Goal: Check status

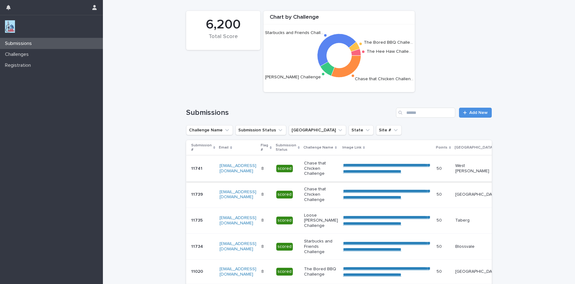
click at [362, 163] on link "**********" at bounding box center [386, 168] width 86 height 11
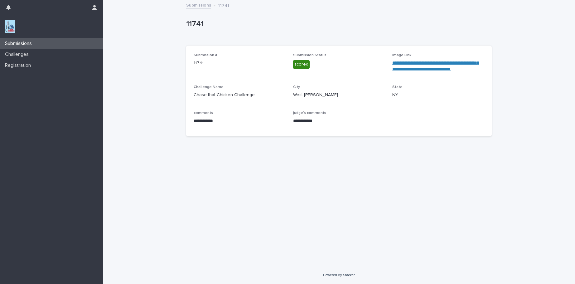
click at [419, 67] on link "**********" at bounding box center [435, 66] width 86 height 11
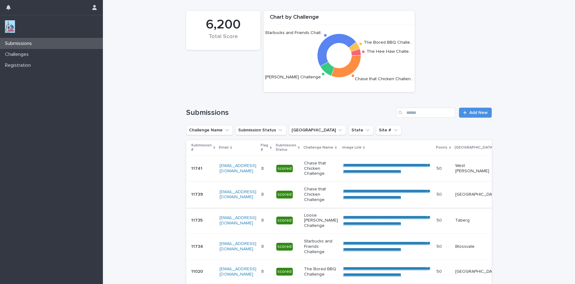
click at [359, 191] on link "**********" at bounding box center [386, 194] width 86 height 11
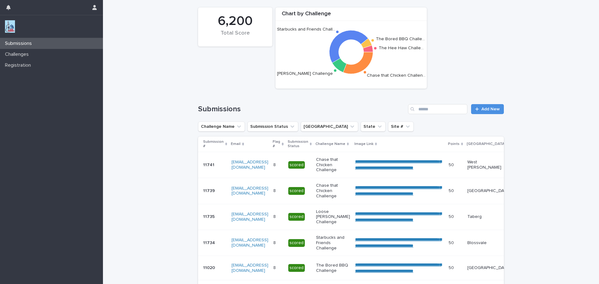
scroll to position [4, 0]
